Goal: Navigation & Orientation: Find specific page/section

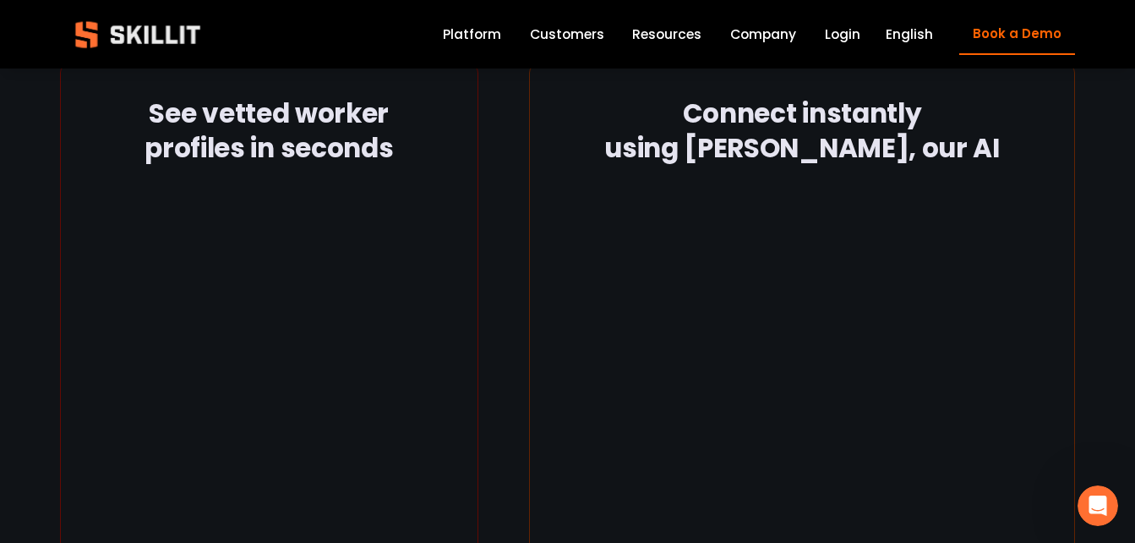
scroll to position [2704, 0]
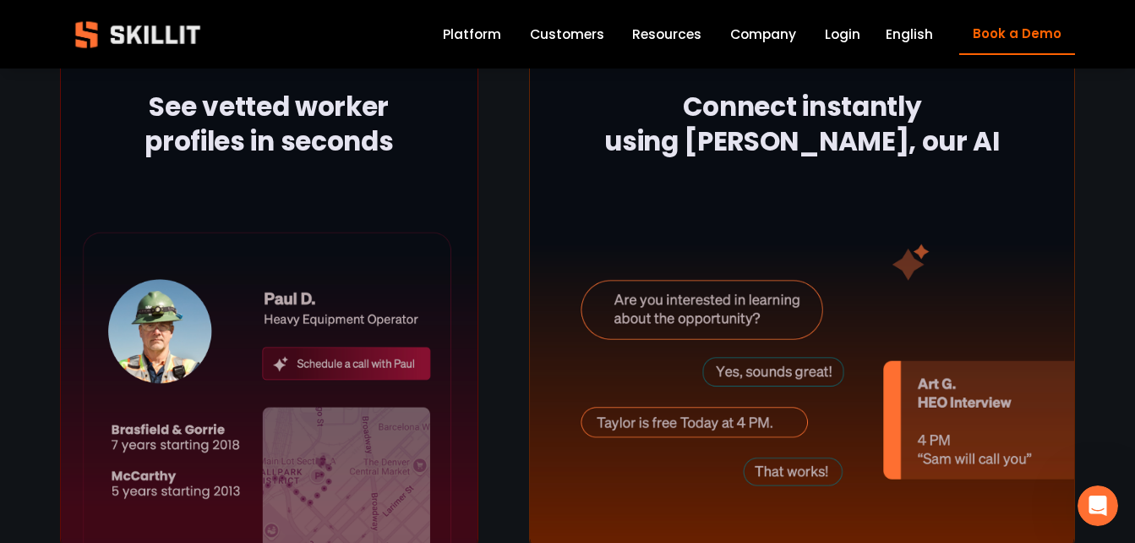
click at [560, 36] on link "Customers" at bounding box center [567, 34] width 74 height 23
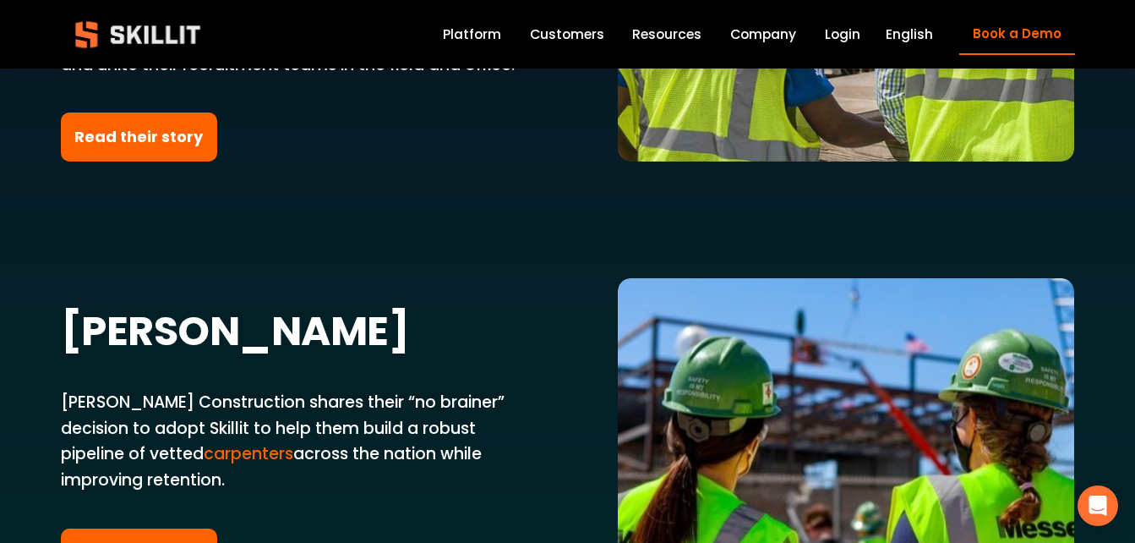
scroll to position [3972, 0]
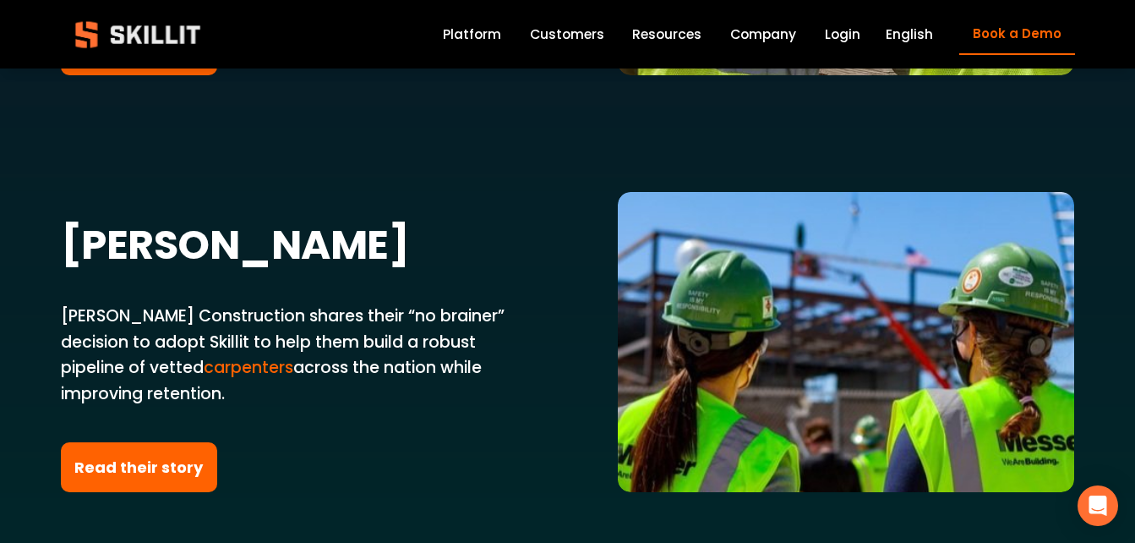
click at [103, 442] on link "Read their story" at bounding box center [139, 467] width 157 height 50
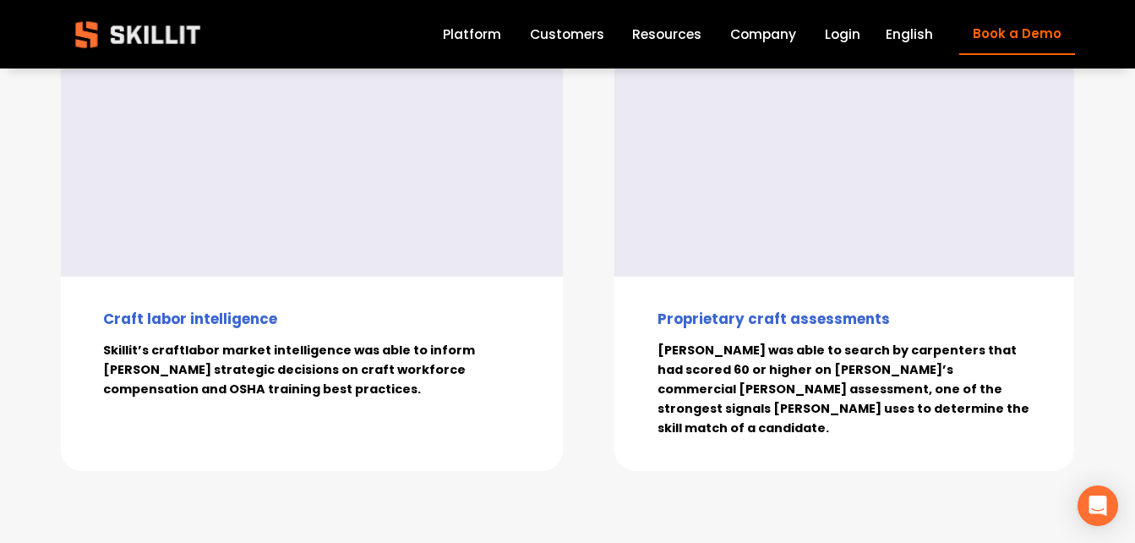
scroll to position [3887, 0]
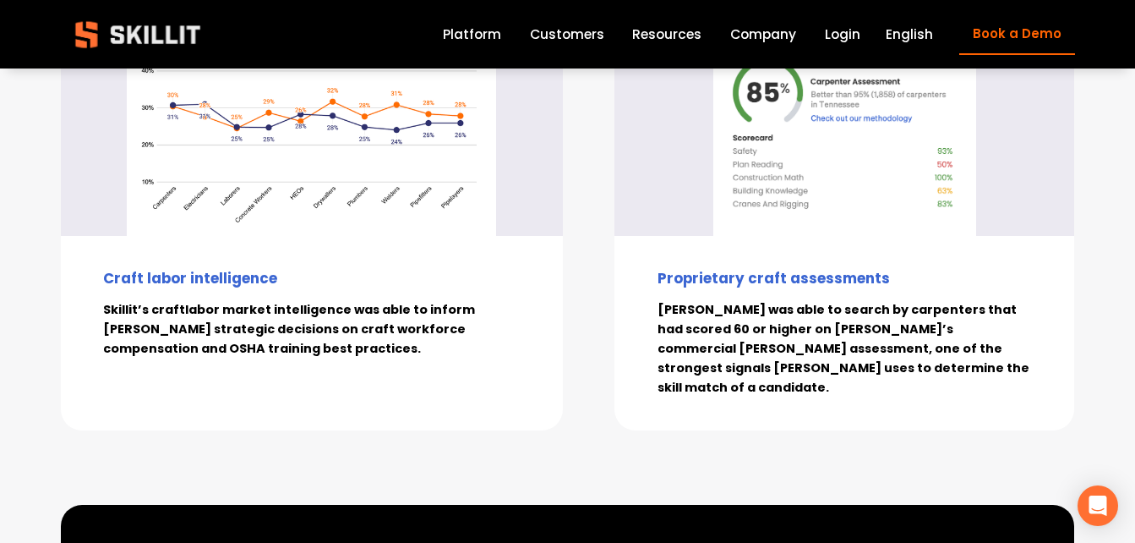
click at [860, 33] on link "Login" at bounding box center [842, 34] width 35 height 23
